Goal: Transaction & Acquisition: Download file/media

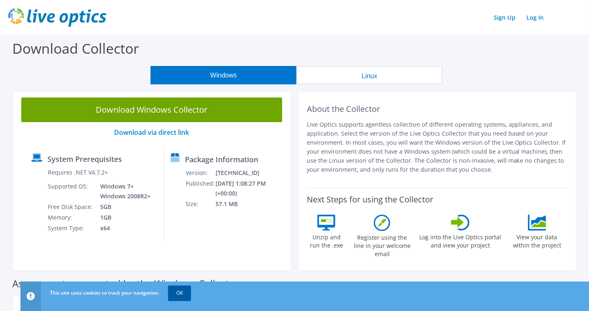
drag, startPoint x: 185, startPoint y: 295, endPoint x: 184, endPoint y: 290, distance: 4.6
click at [185, 295] on link "OK" at bounding box center [179, 292] width 23 height 15
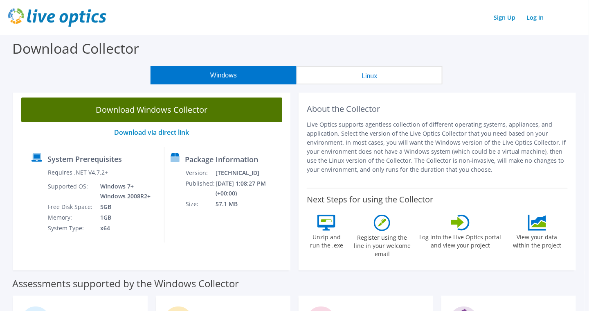
click at [144, 111] on link "Download Windows Collector" at bounding box center [151, 109] width 261 height 25
